Goal: Navigation & Orientation: Find specific page/section

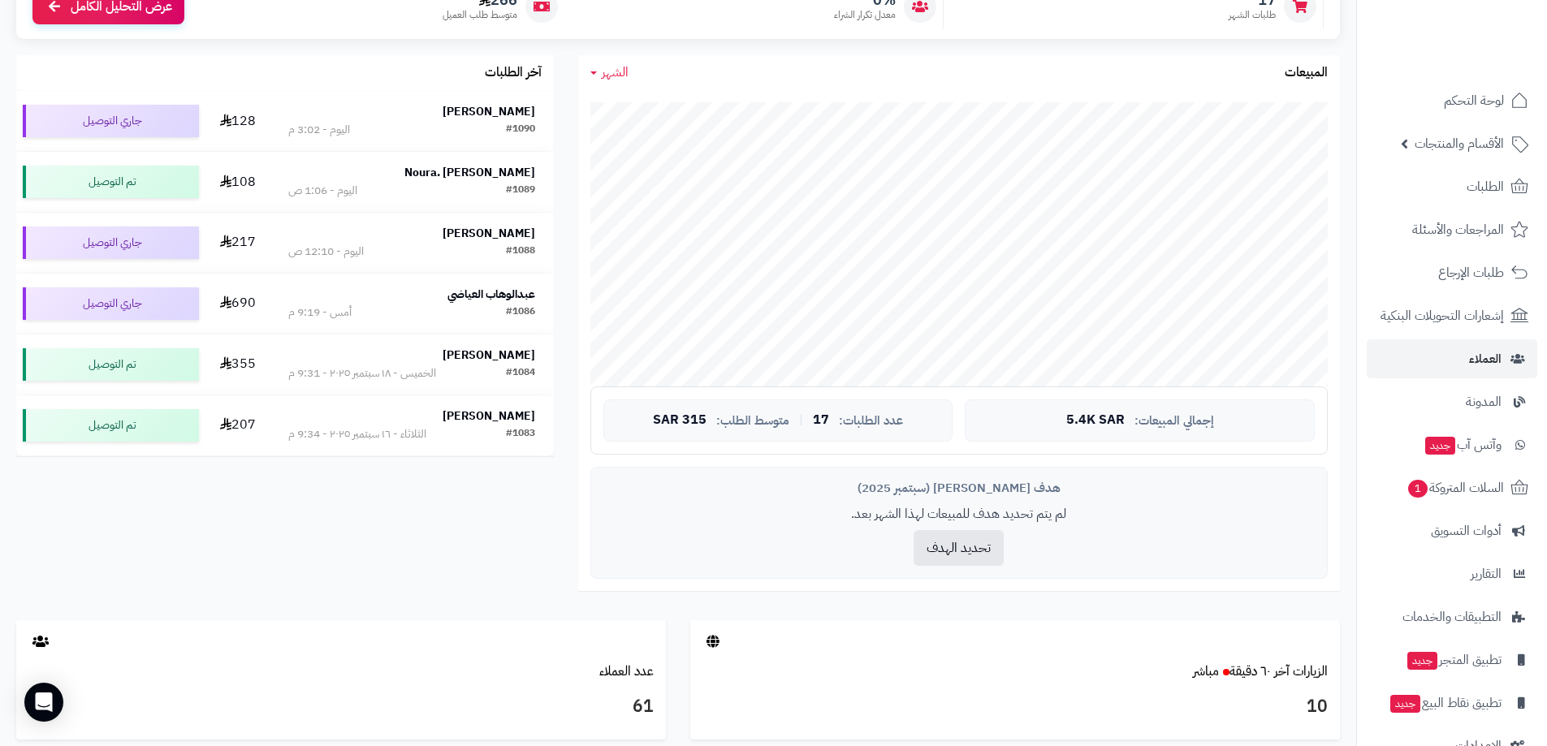
scroll to position [162, 0]
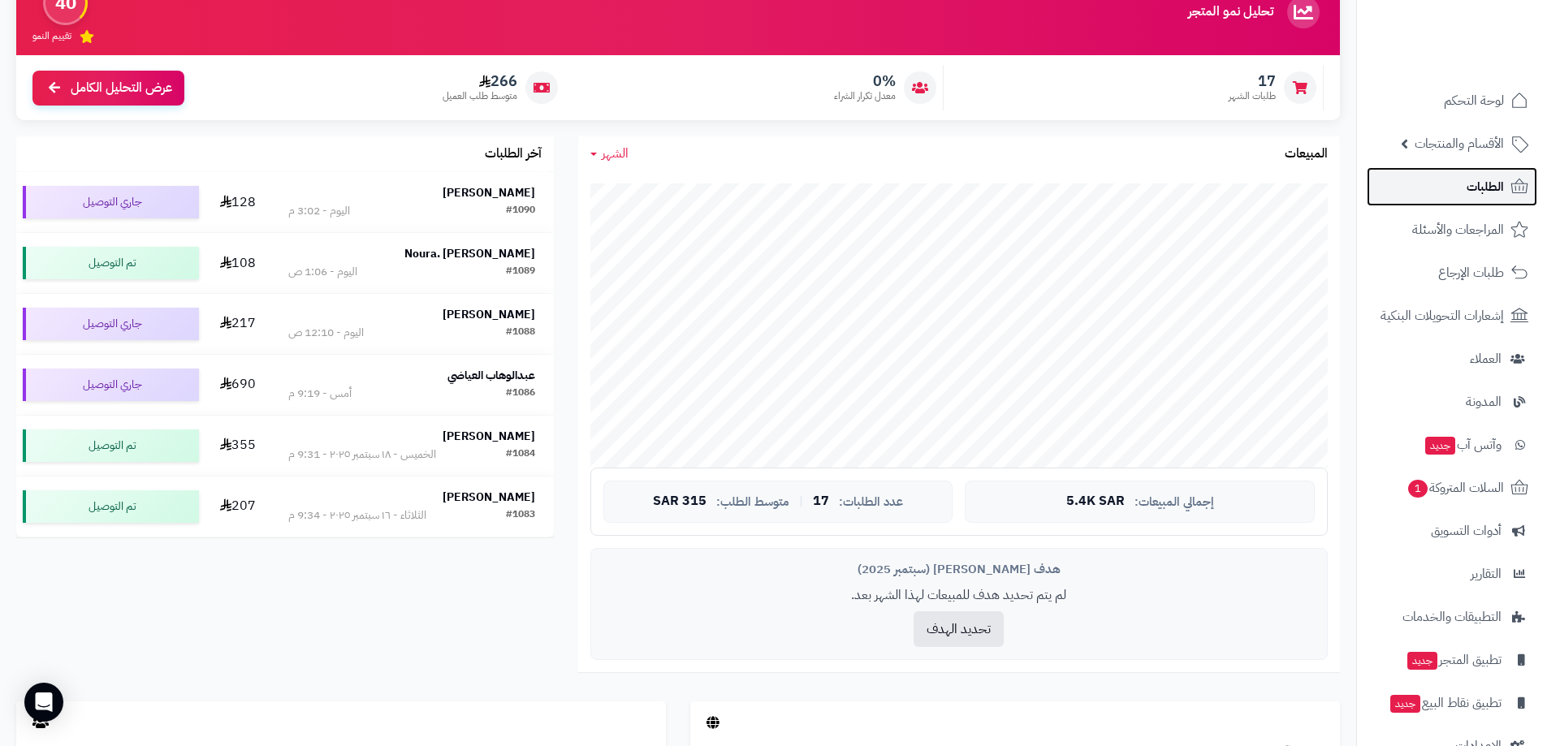
click at [1496, 186] on span "الطلبات" at bounding box center [1484, 186] width 37 height 23
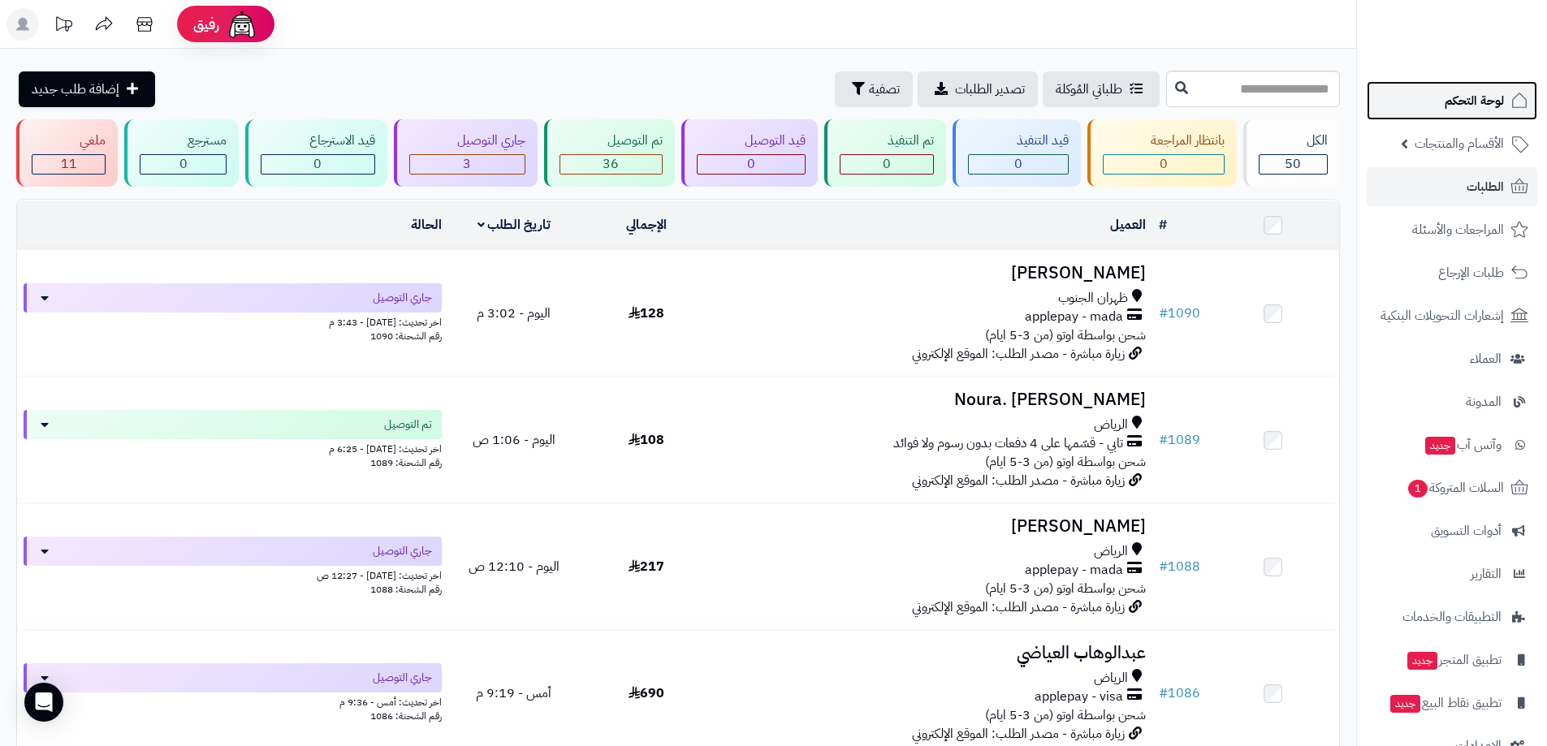
click at [1482, 99] on span "لوحة التحكم" at bounding box center [1473, 100] width 59 height 23
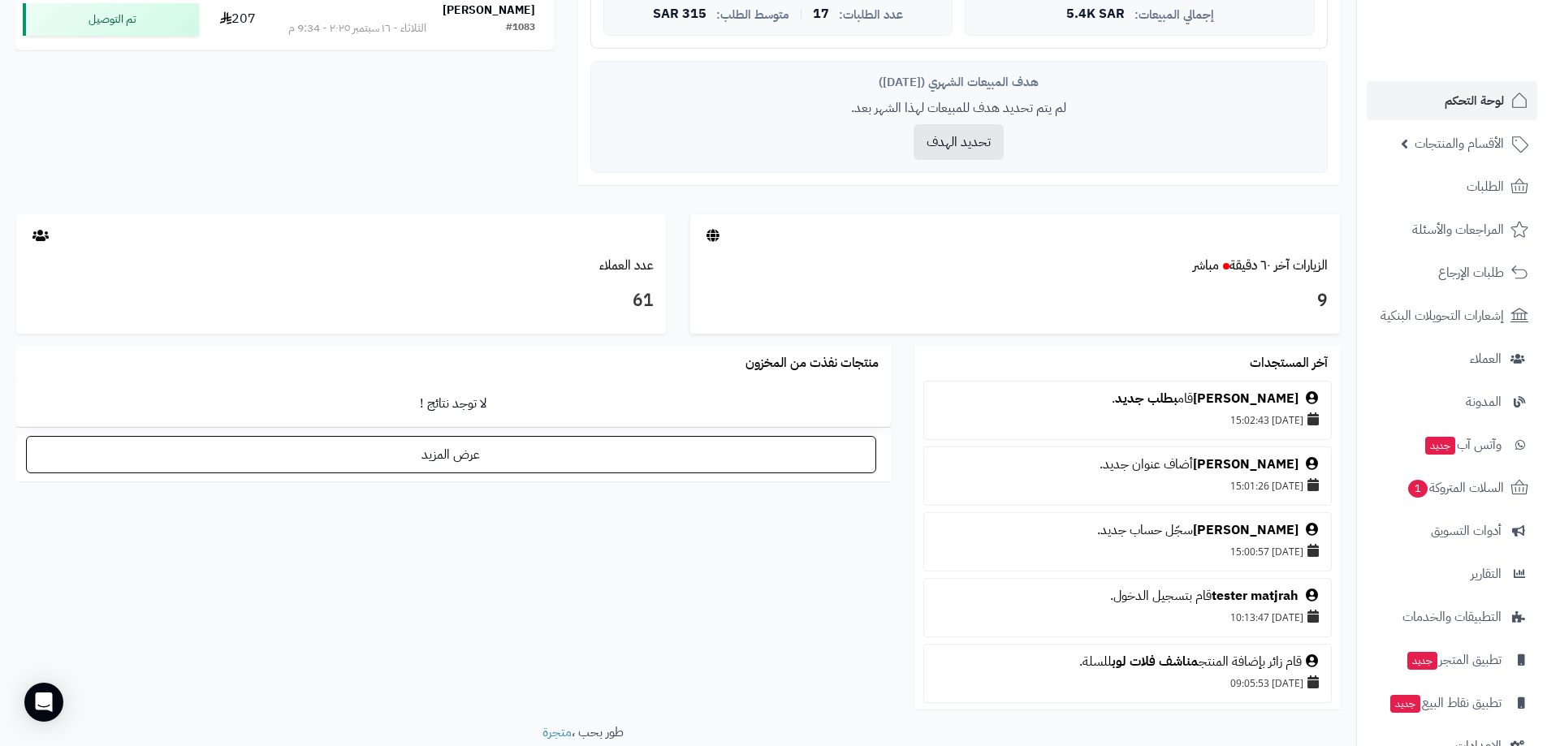
scroll to position [741, 0]
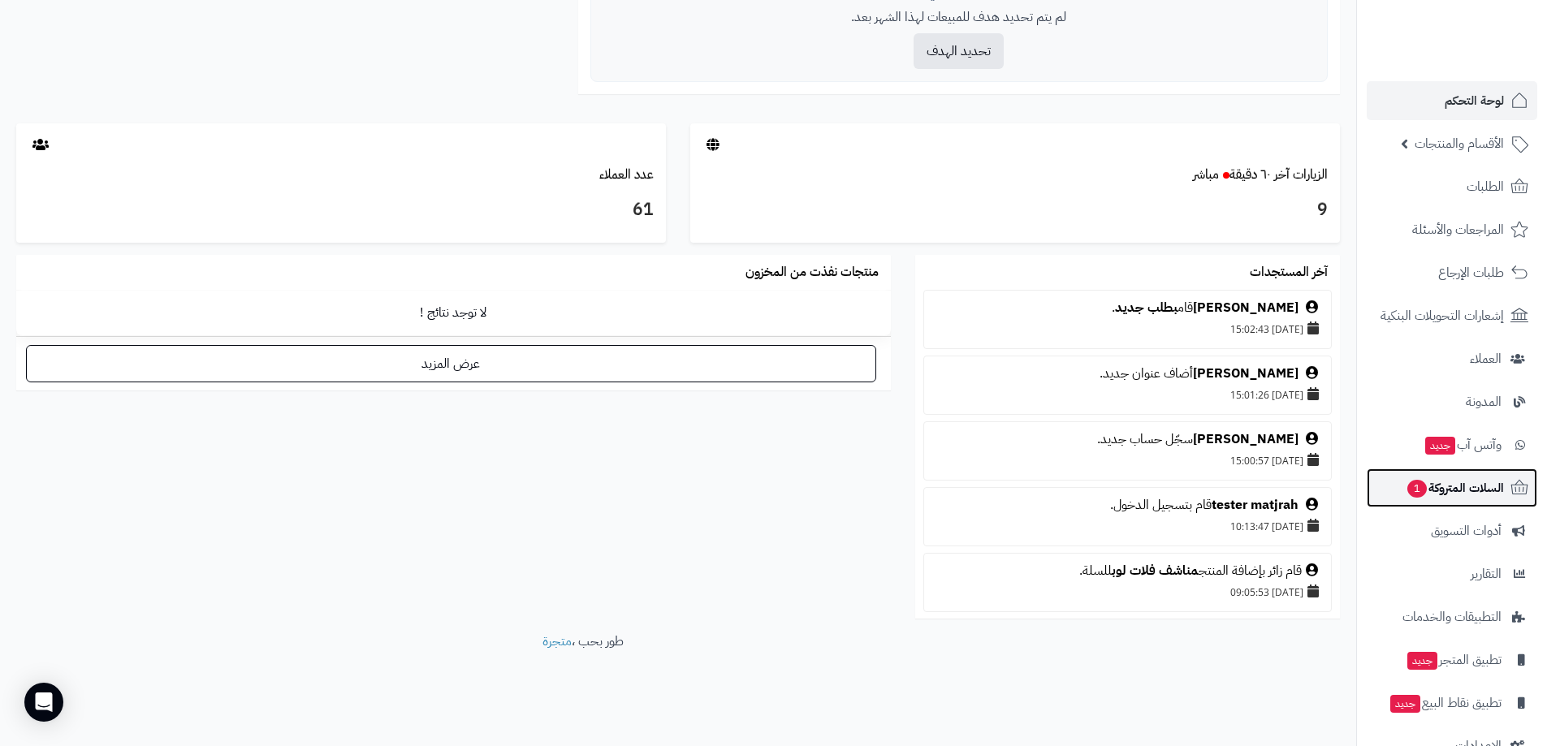
click at [1458, 491] on span "السلات المتروكة 1" at bounding box center [1454, 488] width 98 height 23
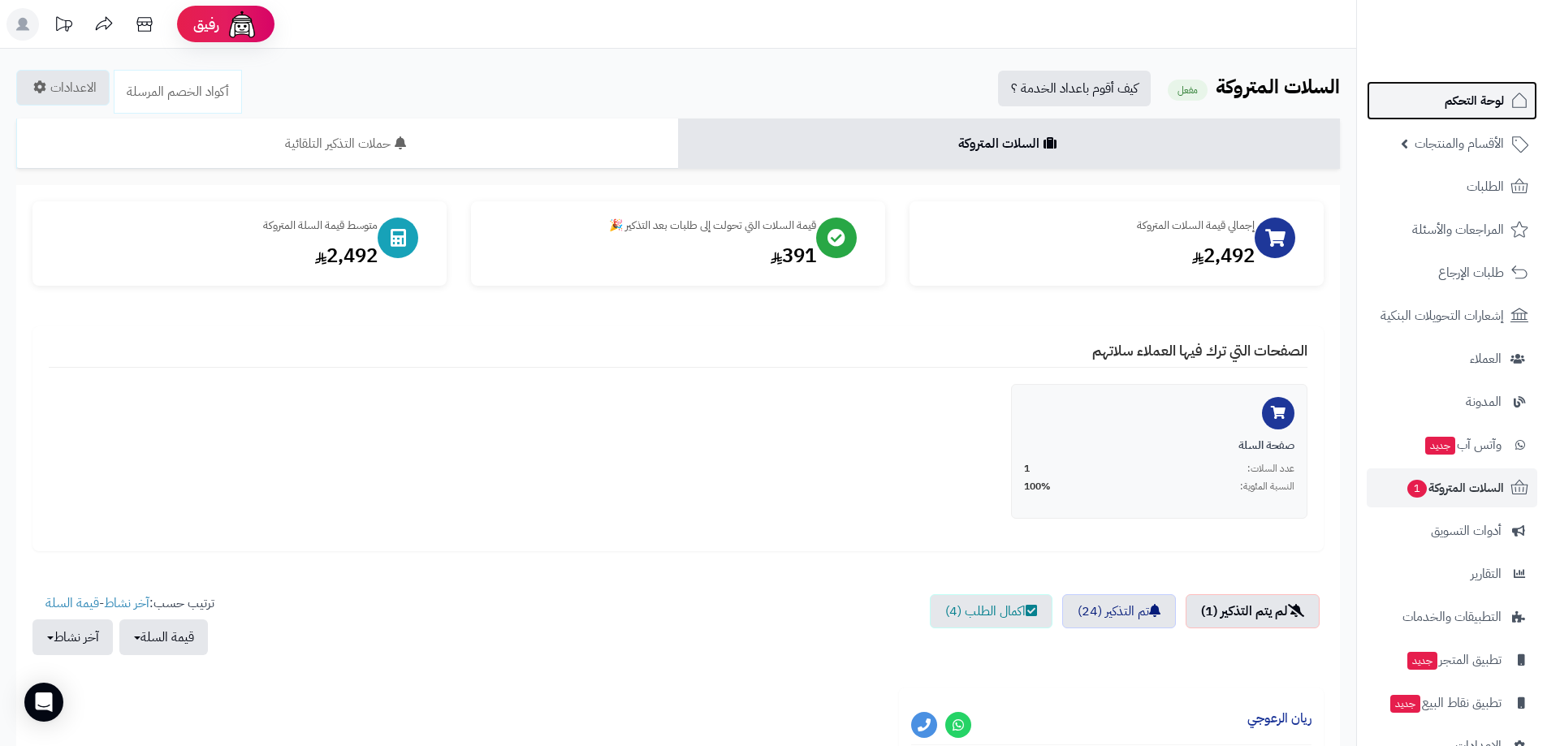
click at [1475, 98] on span "لوحة التحكم" at bounding box center [1473, 100] width 59 height 23
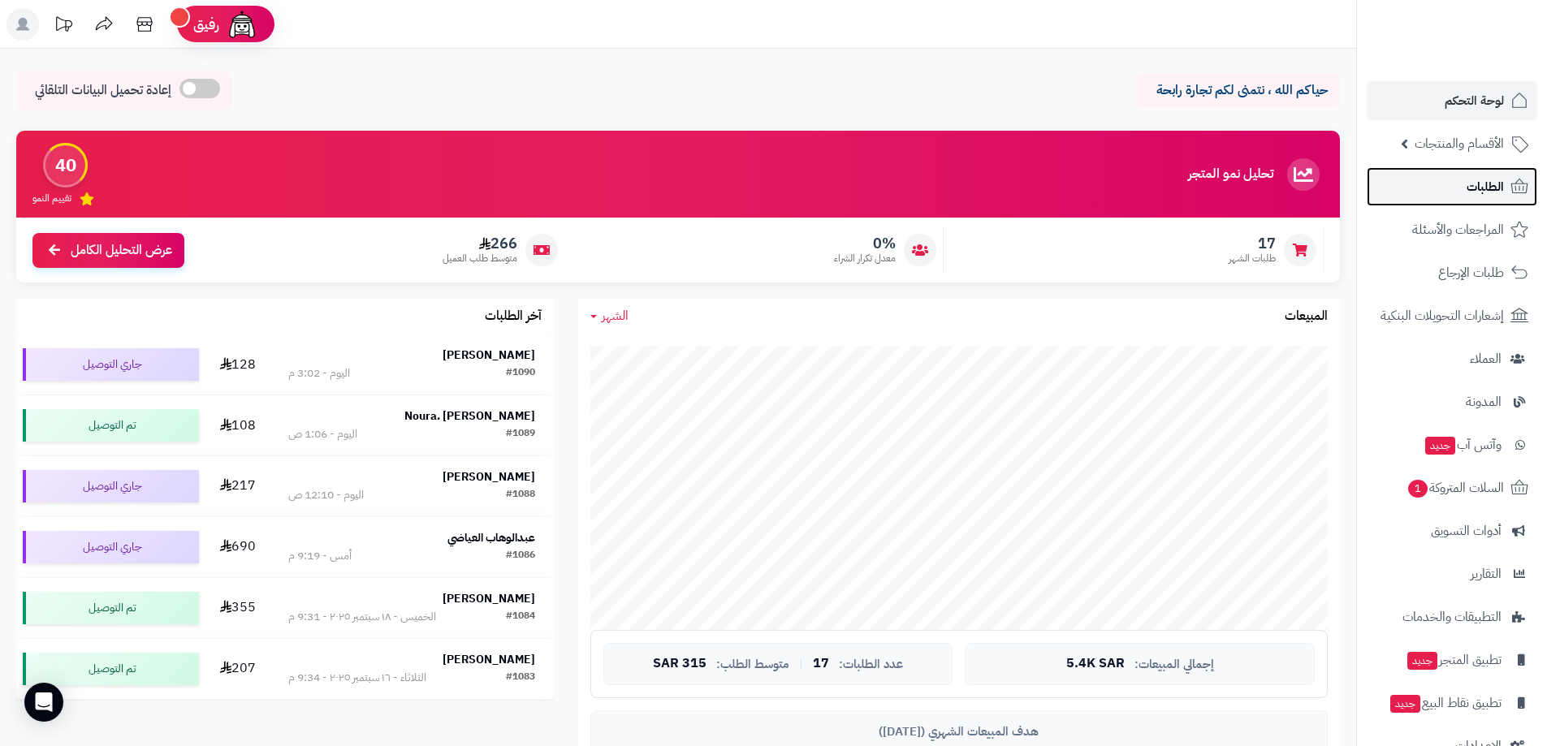
click at [1485, 192] on span "الطلبات" at bounding box center [1484, 186] width 37 height 23
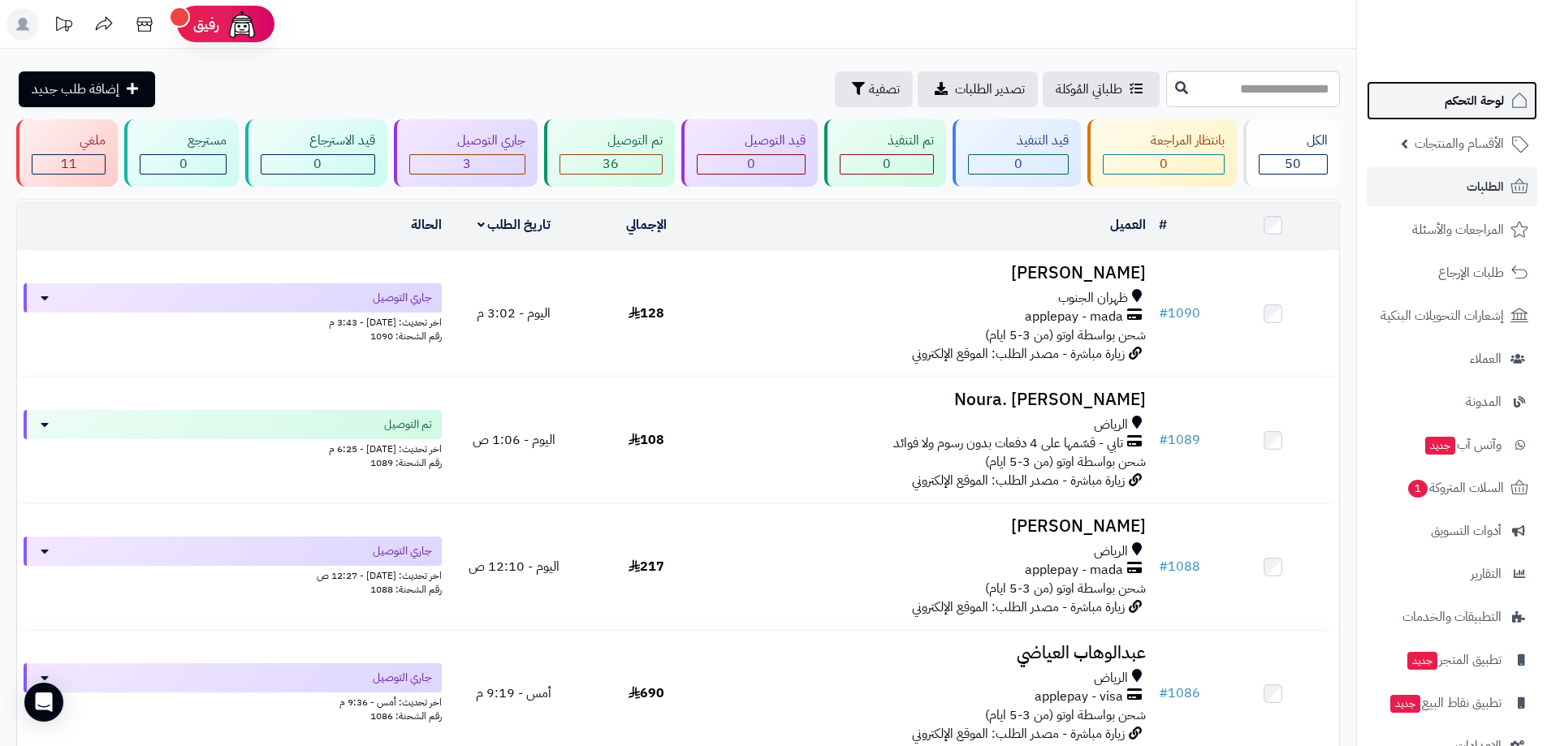
click at [1492, 106] on span "لوحة التحكم" at bounding box center [1473, 100] width 59 height 23
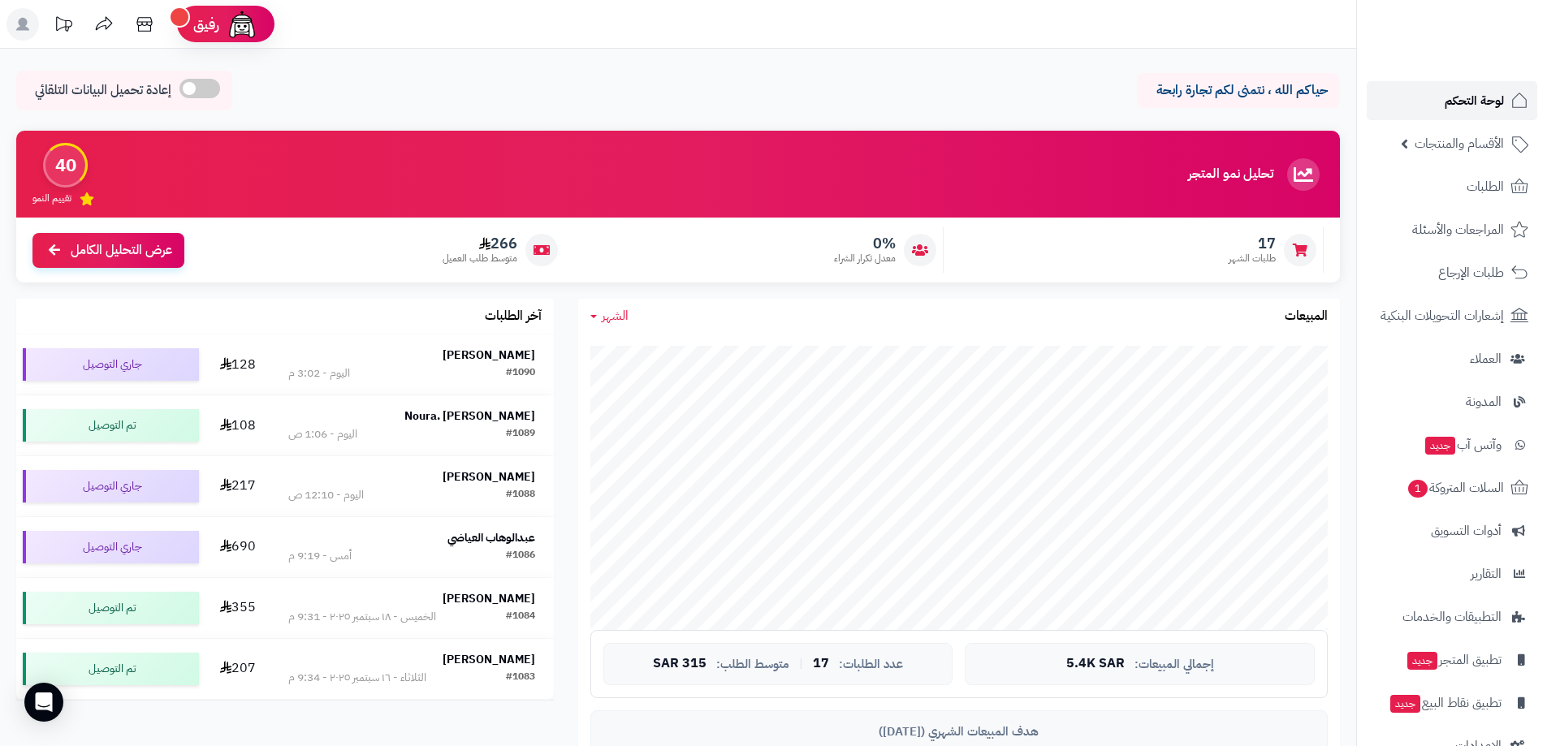
click at [1478, 96] on span "لوحة التحكم" at bounding box center [1473, 100] width 59 height 23
click at [1459, 96] on span "لوحة التحكم" at bounding box center [1473, 100] width 59 height 23
click at [1463, 104] on span "لوحة التحكم" at bounding box center [1473, 100] width 59 height 23
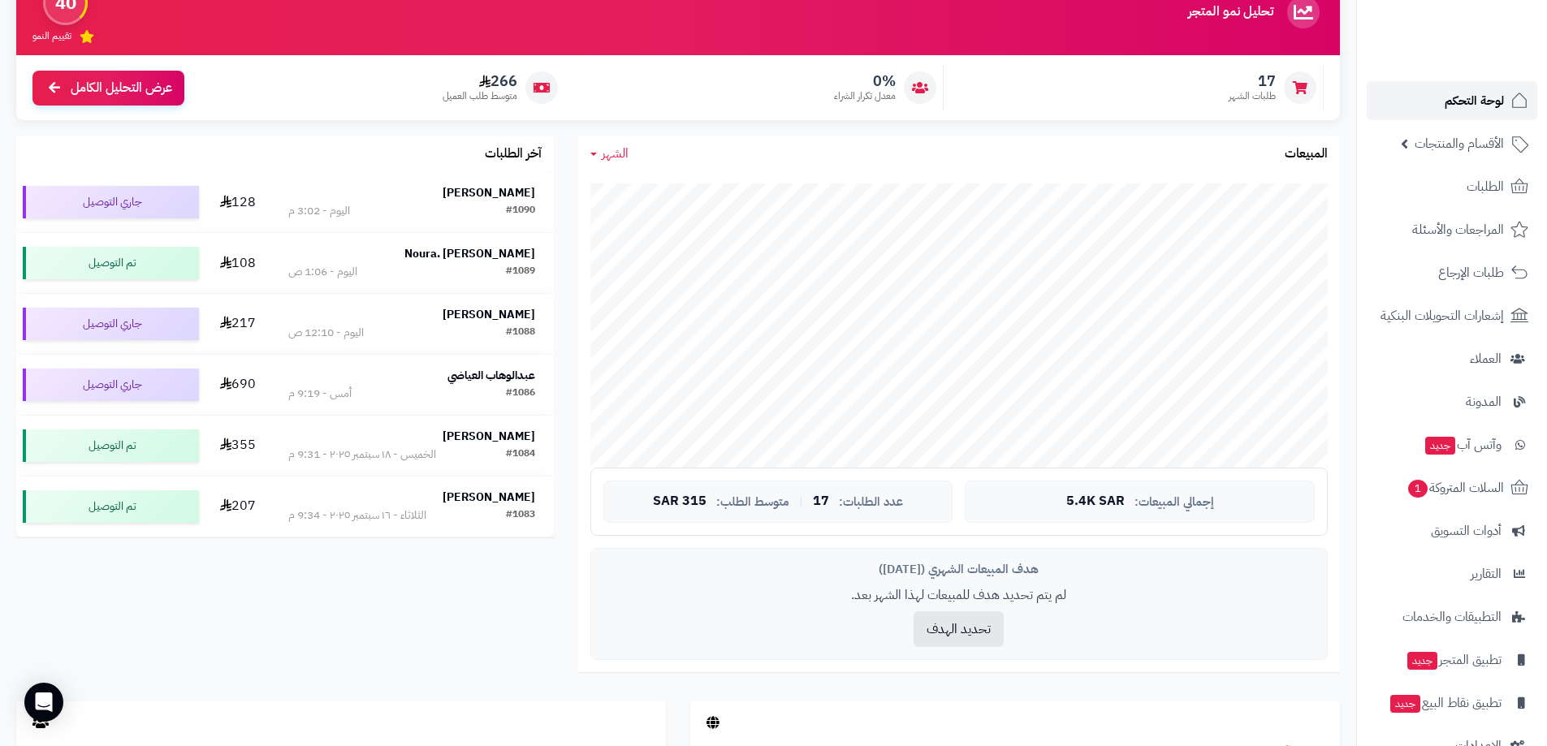
click at [1475, 104] on span "لوحة التحكم" at bounding box center [1473, 100] width 59 height 23
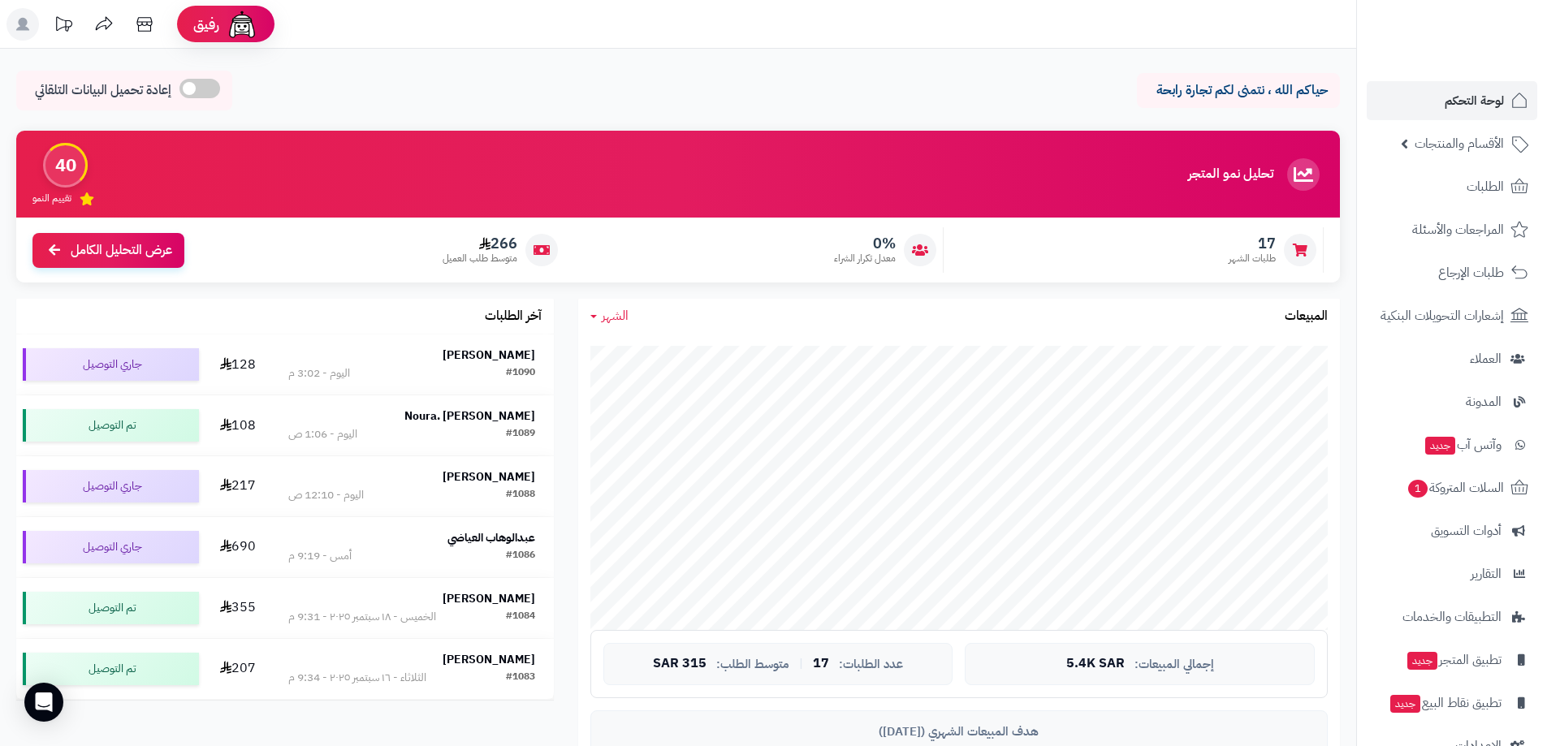
click at [559, 453] on div "آخر الطلبات [PERSON_NAME] #1090 [DATE] - 3:02 م 128 جاري التوصيل Noura. [PERSON…" at bounding box center [285, 506] width 562 height 415
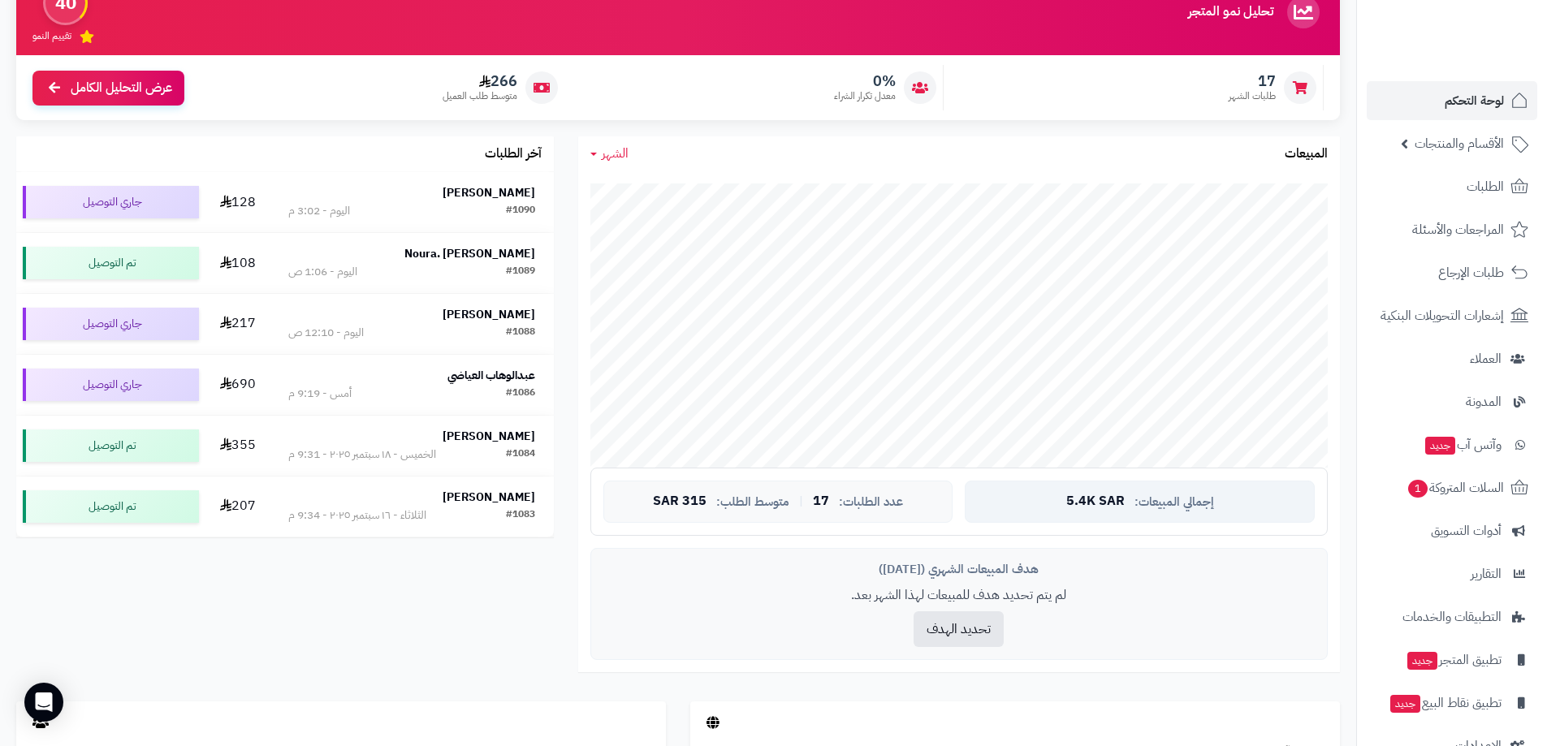
scroll to position [81, 0]
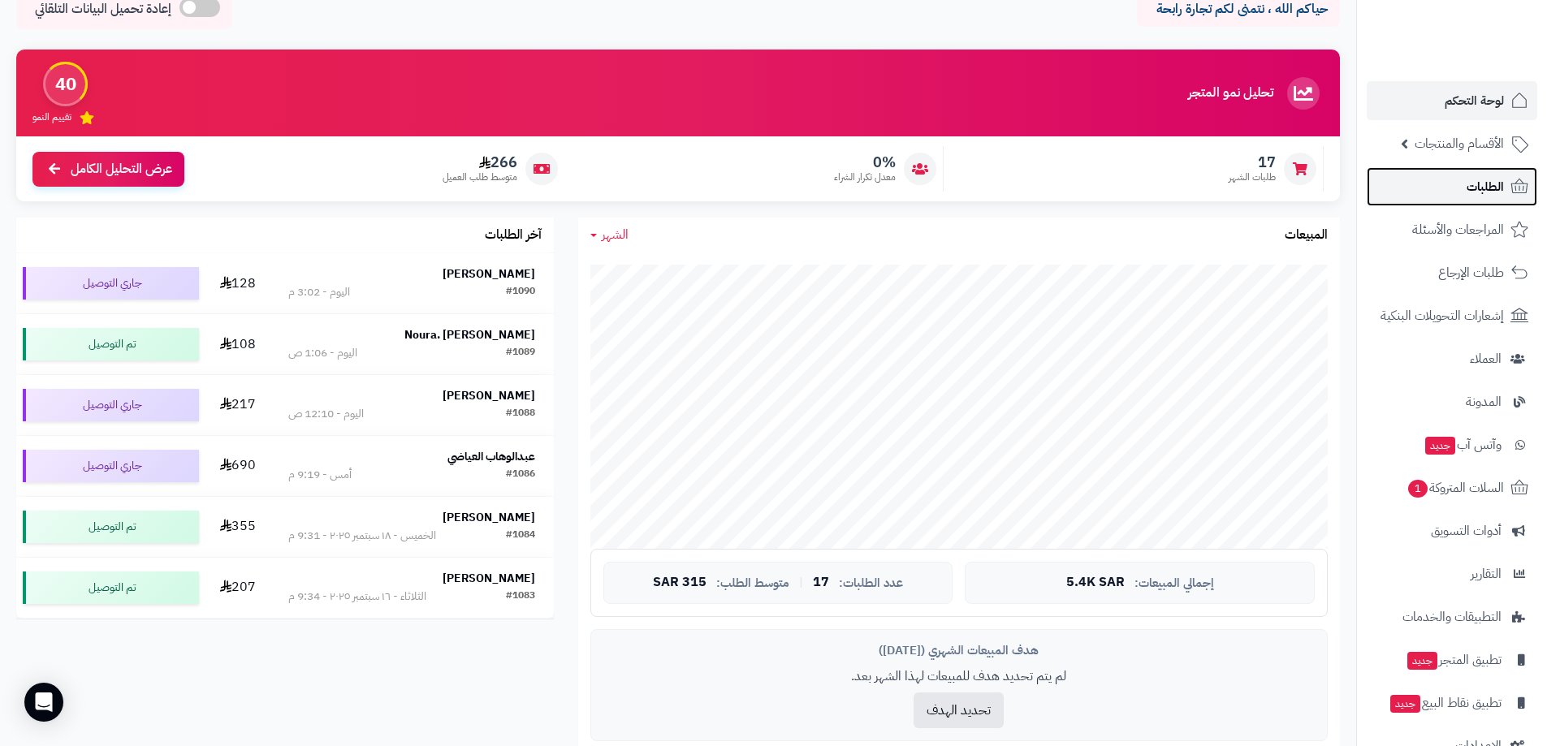
click at [1477, 197] on span "الطلبات" at bounding box center [1484, 186] width 37 height 23
click at [1483, 192] on span "الطلبات" at bounding box center [1484, 186] width 37 height 23
click at [1483, 105] on span "لوحة التحكم" at bounding box center [1473, 100] width 59 height 23
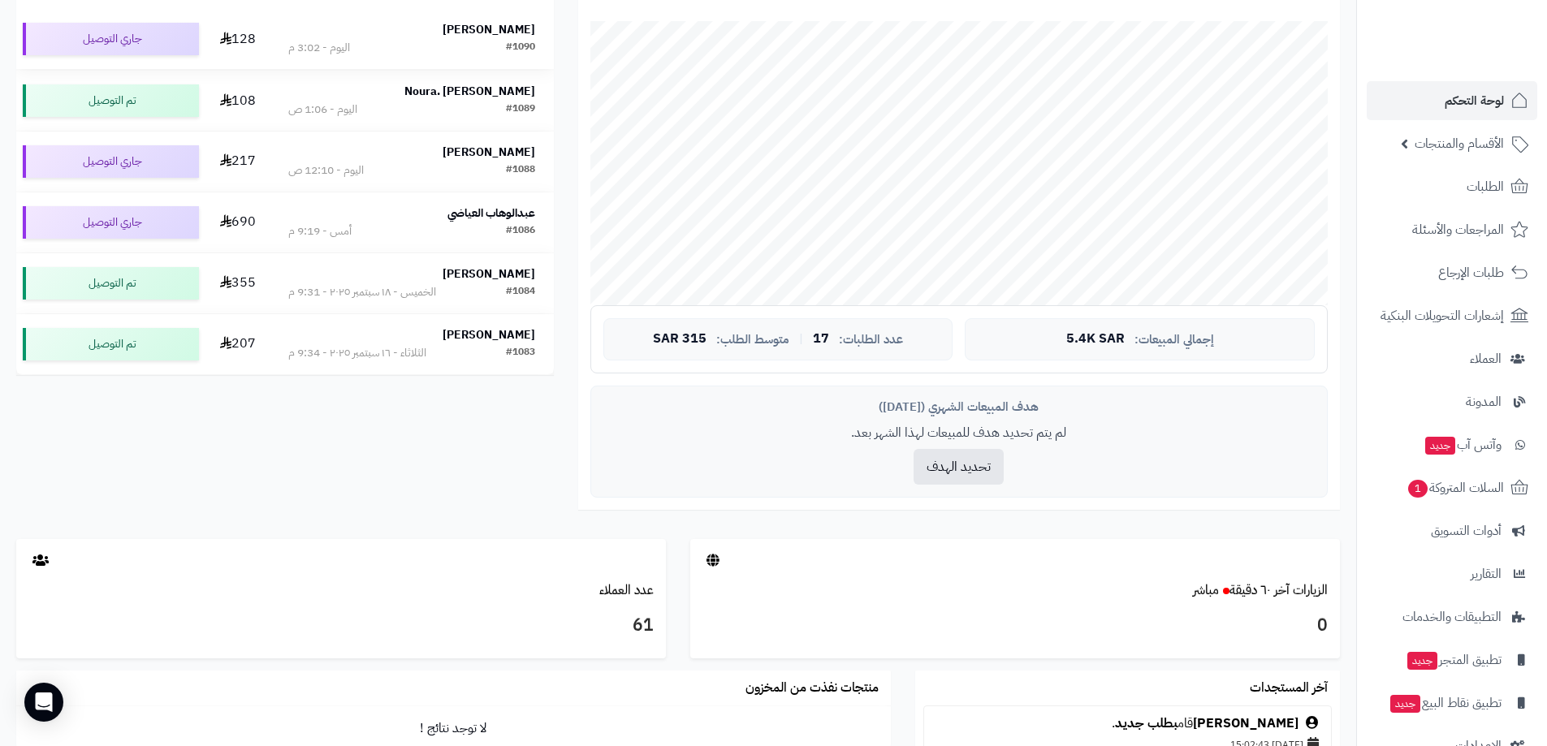
scroll to position [406, 0]
